Goal: Task Accomplishment & Management: Manage account settings

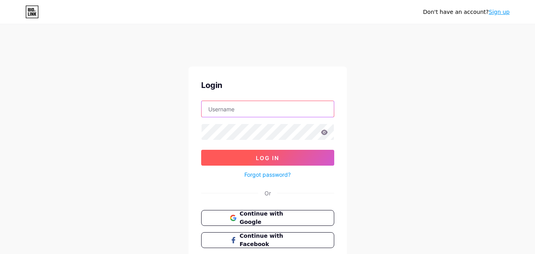
type input "junkitjunkremovalportland@gmail.com"
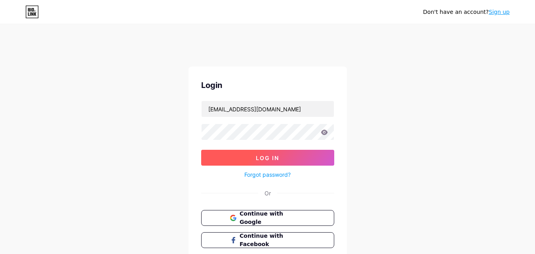
click at [264, 155] on span "Log In" at bounding box center [267, 157] width 23 height 7
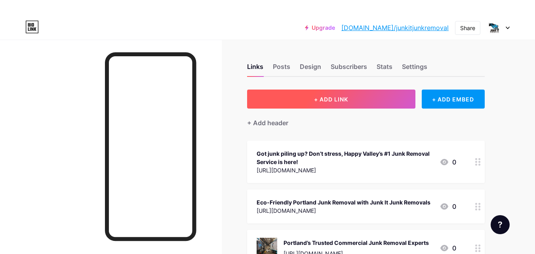
click at [353, 100] on button "+ ADD LINK" at bounding box center [331, 98] width 168 height 19
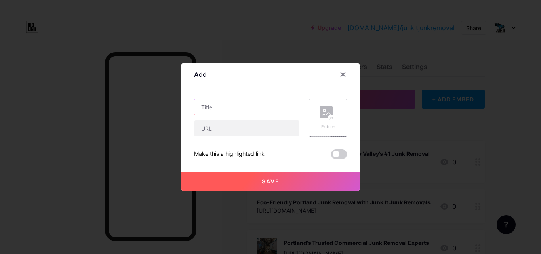
click at [246, 111] on input "text" at bounding box center [246, 107] width 104 height 16
paste input "Big, Bulky, or Both — Portland’s Heavy Furniture Hauling Pros Are Here!"
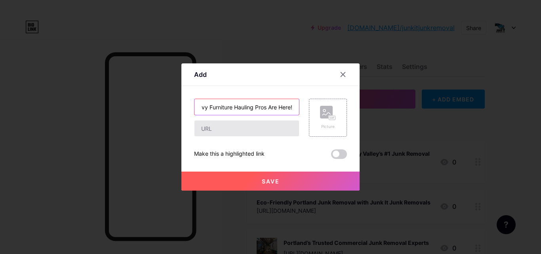
type input "Big, Bulky, or Both — Portland’s Heavy Furniture Hauling Pros Are Here!"
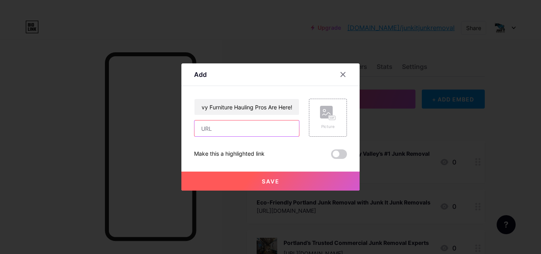
scroll to position [0, 0]
click at [215, 127] on input "text" at bounding box center [246, 128] width 104 height 16
paste input "[URL][DOMAIN_NAME]"
type input "[URL][DOMAIN_NAME]"
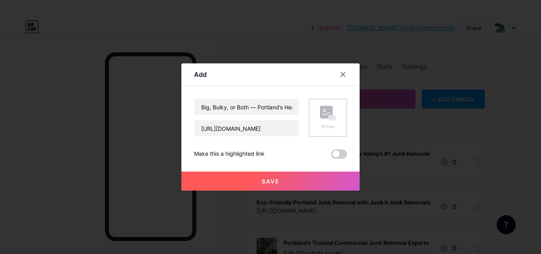
scroll to position [0, 0]
click at [326, 111] on rect at bounding box center [326, 112] width 13 height 13
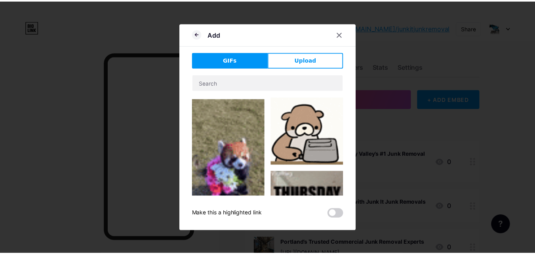
scroll to position [237, 0]
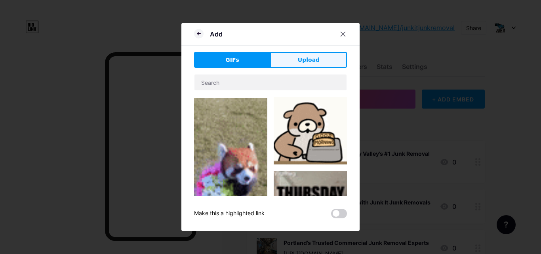
click at [295, 56] on button "Upload" at bounding box center [308, 60] width 76 height 16
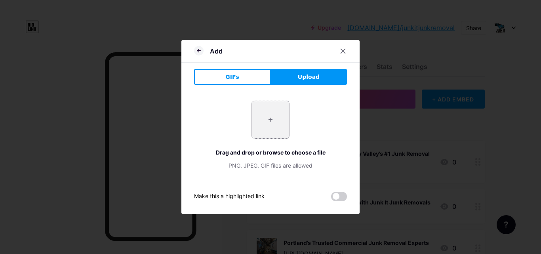
click at [268, 119] on input "file" at bounding box center [270, 119] width 37 height 37
type input "C:\fakepath\Untitleddesign4.jpg"
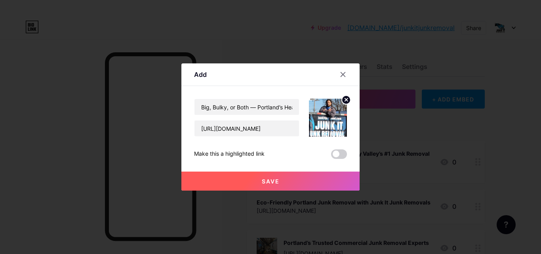
click at [340, 156] on span at bounding box center [339, 153] width 16 height 9
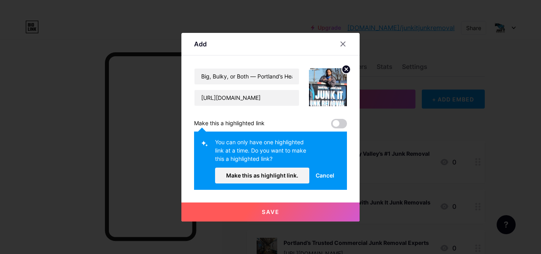
click at [319, 172] on span "Cancel" at bounding box center [324, 175] width 19 height 8
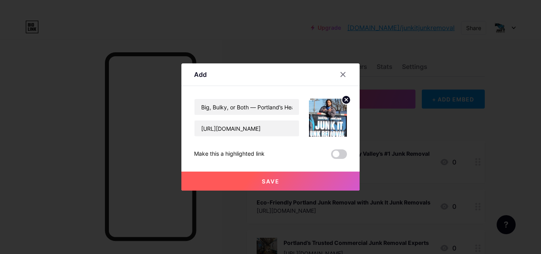
click at [275, 179] on span "Save" at bounding box center [271, 181] width 18 height 7
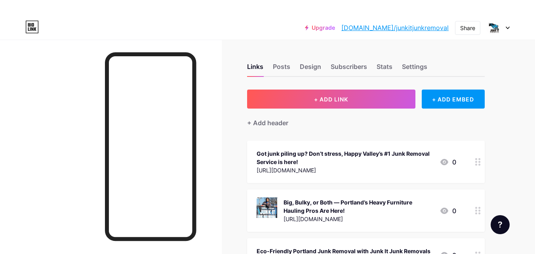
scroll to position [40, 0]
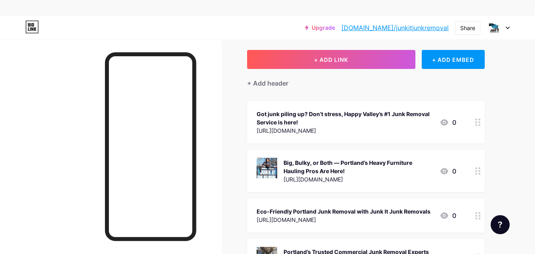
drag, startPoint x: 298, startPoint y: 164, endPoint x: 314, endPoint y: 120, distance: 47.1
click at [320, 167] on div "Big, Bulky, or Both — Portland’s Heavy Furniture Hauling Pros Are Here!" at bounding box center [358, 166] width 150 height 17
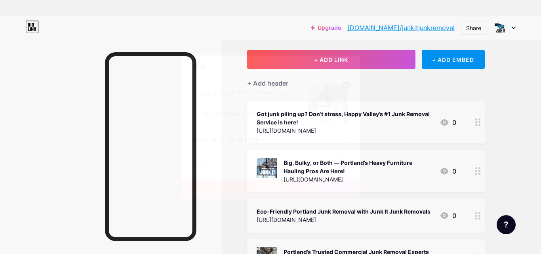
click at [320, 167] on div "Save" at bounding box center [270, 183] width 178 height 32
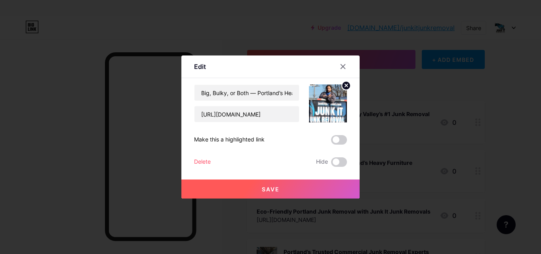
click at [229, 188] on button "Save" at bounding box center [270, 188] width 178 height 19
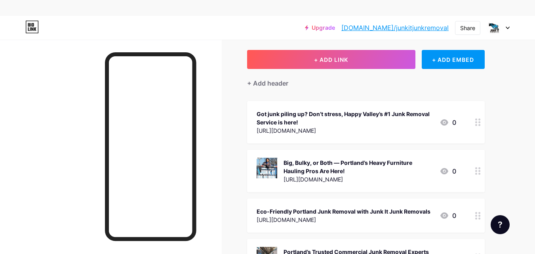
click at [315, 167] on div "Big, Bulky, or Both — Portland’s Heavy Furniture Hauling Pros Are Here!" at bounding box center [358, 166] width 150 height 17
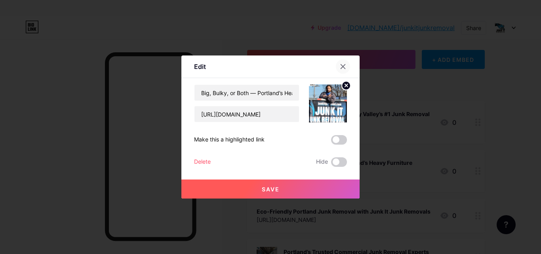
click at [343, 67] on icon at bounding box center [343, 67] width 4 height 4
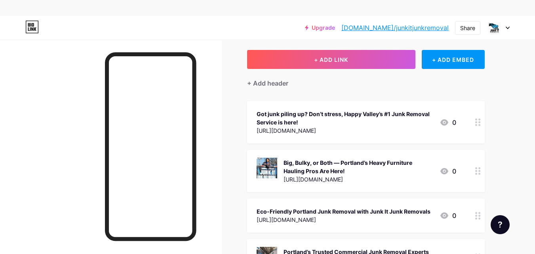
click at [419, 26] on link "[DOMAIN_NAME]/junkitjunkremoval" at bounding box center [394, 27] width 107 height 9
